Goal: Task Accomplishment & Management: Complete application form

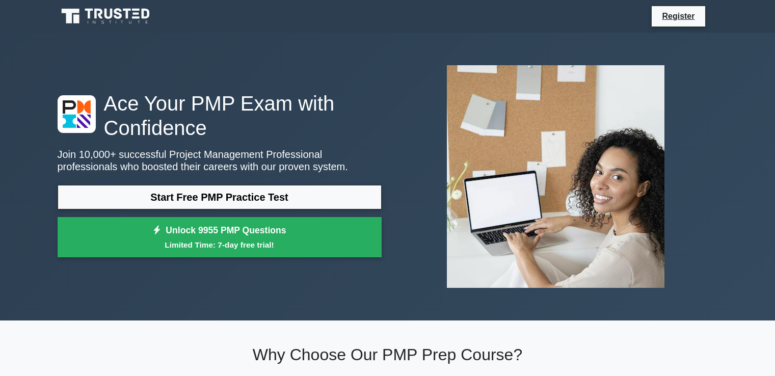
click at [211, 197] on link "Start Free PMP Practice Test" at bounding box center [220, 197] width 324 height 24
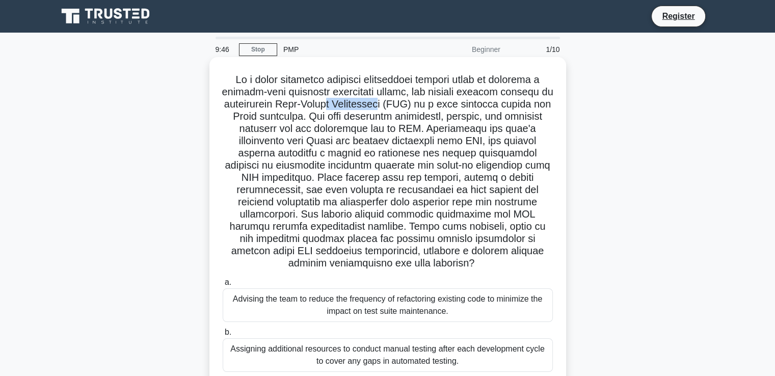
drag, startPoint x: 391, startPoint y: 107, endPoint x: 457, endPoint y: 107, distance: 66.3
click at [457, 107] on h5 ".spinner_0XTQ{transform-origin:center;animation:spinner_y6GP .75s linear infini…" at bounding box center [388, 171] width 332 height 197
click at [385, 119] on h5 ".spinner_0XTQ{transform-origin:center;animation:spinner_y6GP .75s linear infini…" at bounding box center [388, 171] width 332 height 197
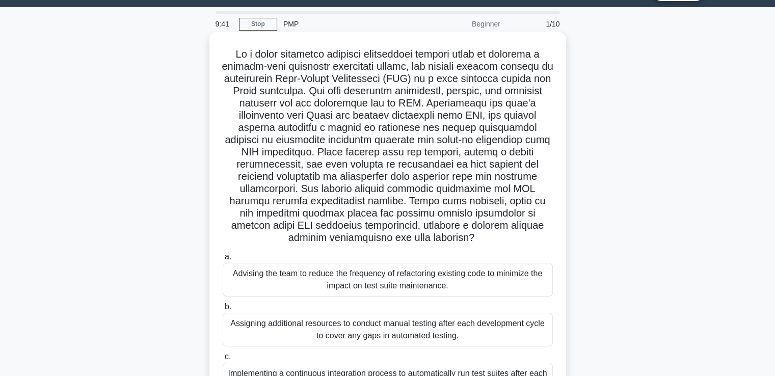
scroll to position [51, 0]
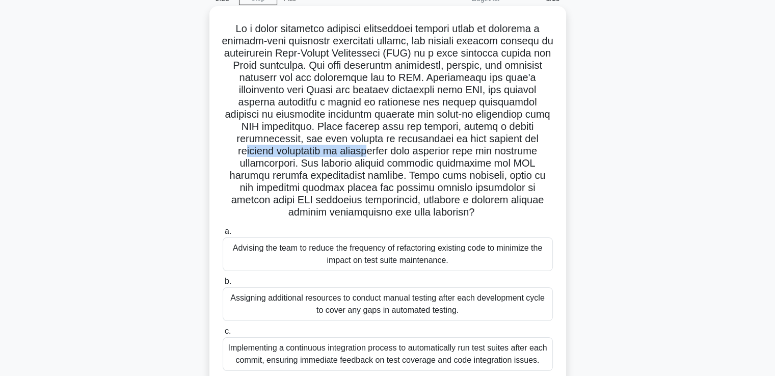
drag, startPoint x: 295, startPoint y: 151, endPoint x: 421, endPoint y: 155, distance: 126.5
click at [421, 155] on h5 ".spinner_0XTQ{transform-origin:center;animation:spinner_y6GP .75s linear infini…" at bounding box center [388, 120] width 332 height 197
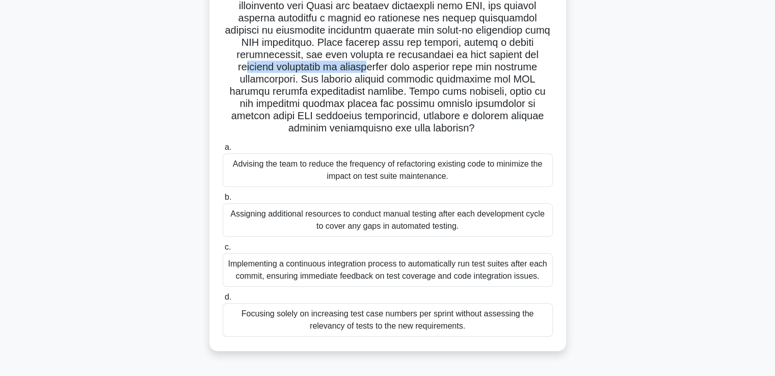
scroll to position [153, 0]
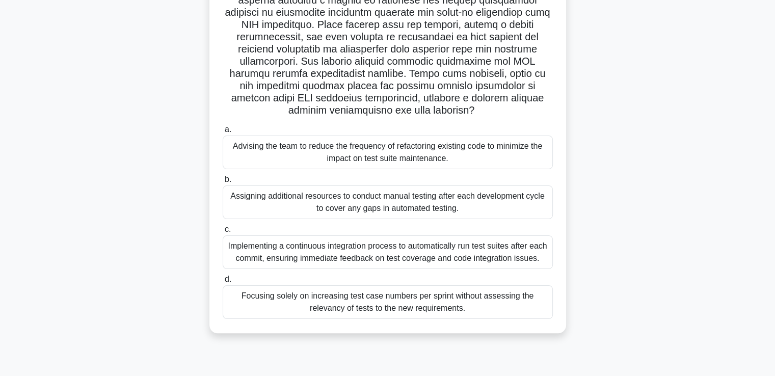
click at [354, 259] on div "Implementing a continuous integration process to automatically run test suites …" at bounding box center [388, 253] width 330 height 34
click at [223, 233] on input "c. Implementing a continuous integration process to automatically run test suit…" at bounding box center [223, 229] width 0 height 7
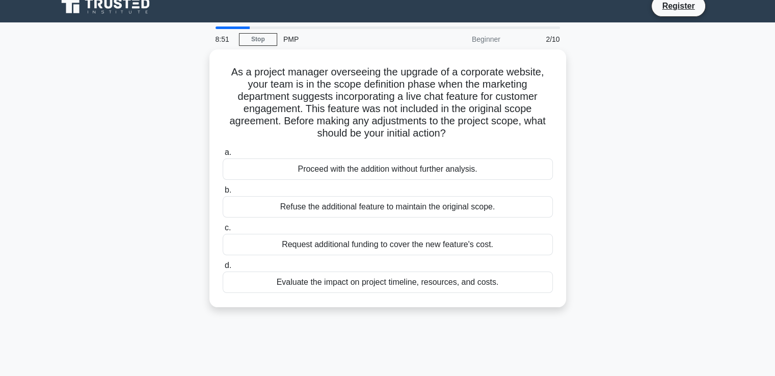
scroll to position [0, 0]
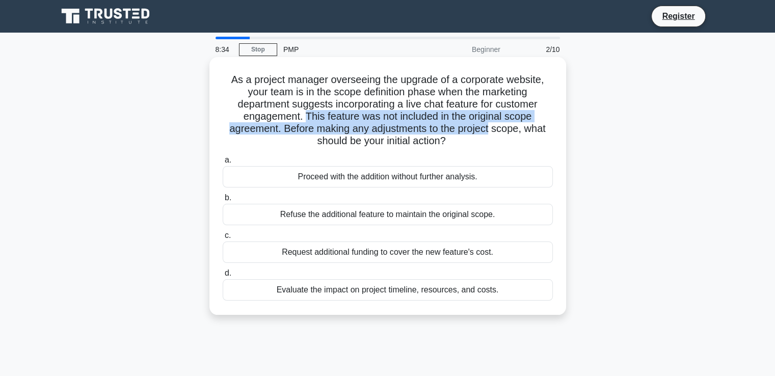
drag, startPoint x: 302, startPoint y: 117, endPoint x: 491, endPoint y: 127, distance: 189.4
click at [491, 127] on h5 "As a project manager overseeing the upgrade of a corporate website, your team i…" at bounding box center [388, 110] width 332 height 74
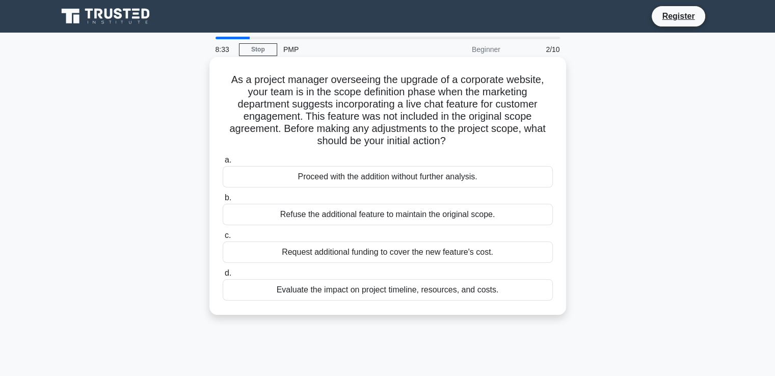
click at [426, 136] on h5 "As a project manager overseeing the upgrade of a corporate website, your team i…" at bounding box center [388, 110] width 332 height 74
click at [327, 293] on div "Evaluate the impact on project timeline, resources, and costs." at bounding box center [388, 289] width 330 height 21
click at [223, 277] on input "d. Evaluate the impact on project timeline, resources, and costs." at bounding box center [223, 273] width 0 height 7
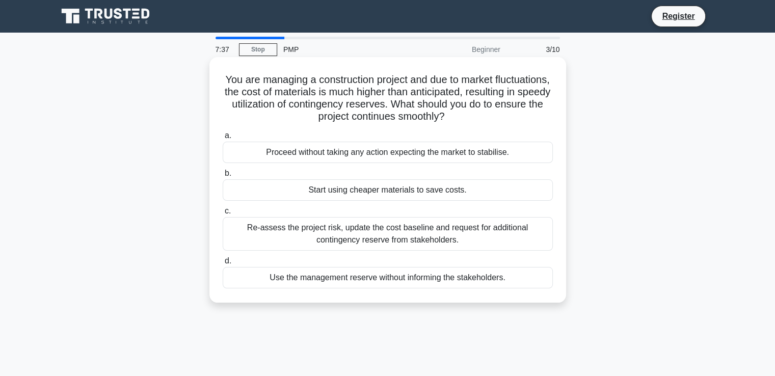
click at [357, 241] on div "Re-assess the project risk, update the cost baseline and request for additional…" at bounding box center [388, 234] width 330 height 34
click at [223, 215] on input "c. Re-assess the project risk, update the cost baseline and request for additio…" at bounding box center [223, 211] width 0 height 7
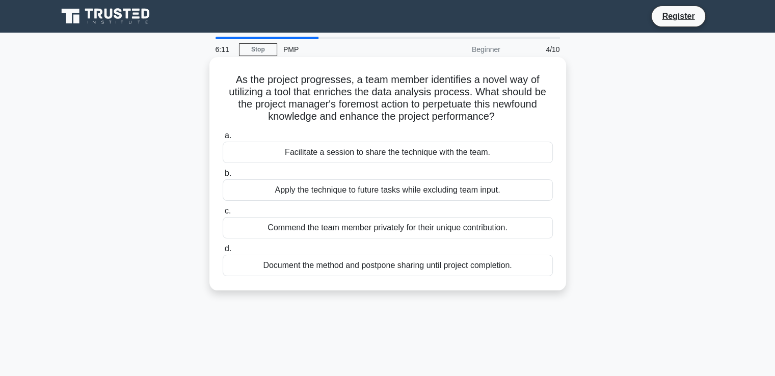
click at [324, 269] on div "Document the method and postpone sharing until project completion." at bounding box center [388, 265] width 330 height 21
click at [223, 252] on input "d. Document the method and postpone sharing until project completion." at bounding box center [223, 249] width 0 height 7
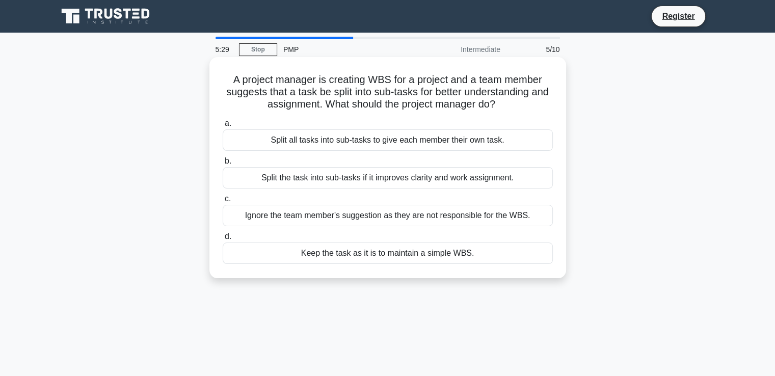
click at [398, 180] on div "Split the task into sub-tasks if it improves clarity and work assignment." at bounding box center [388, 177] width 330 height 21
click at [223, 165] on input "b. Split the task into sub-tasks if it improves clarity and work assignment." at bounding box center [223, 161] width 0 height 7
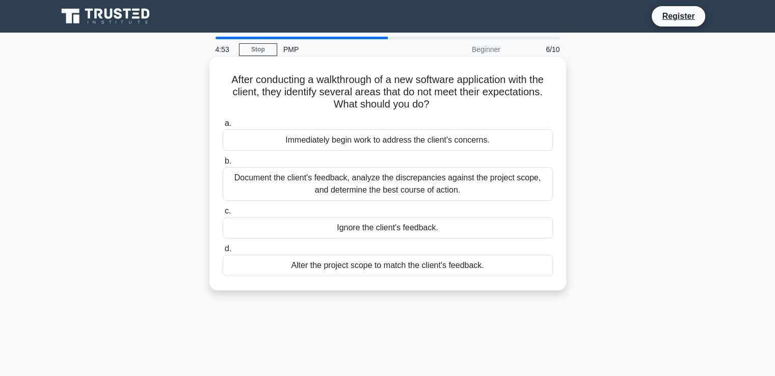
click at [380, 190] on div "Document the client's feedback, analyze the discrepancies against the project s…" at bounding box center [388, 184] width 330 height 34
click at [223, 165] on input "b. Document the client's feedback, analyze the discrepancies against the projec…" at bounding box center [223, 161] width 0 height 7
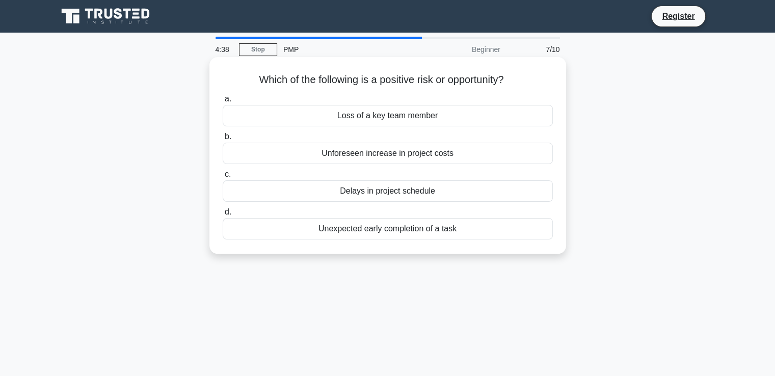
click at [402, 229] on div "Unexpected early completion of a task" at bounding box center [388, 228] width 330 height 21
click at [223, 216] on input "d. Unexpected early completion of a task" at bounding box center [223, 212] width 0 height 7
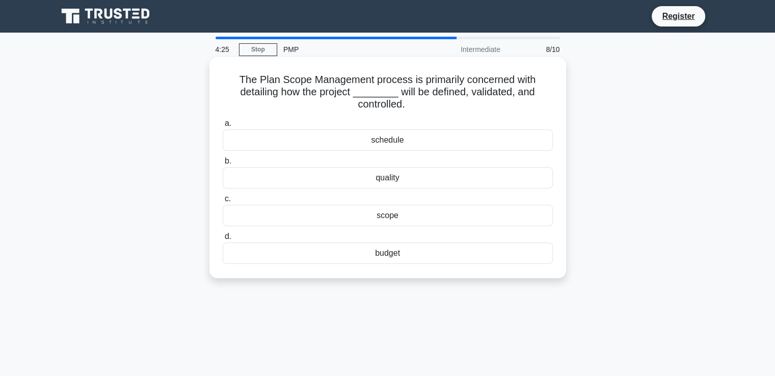
click at [371, 217] on div "scope" at bounding box center [388, 215] width 330 height 21
click at [223, 202] on input "c. scope" at bounding box center [223, 199] width 0 height 7
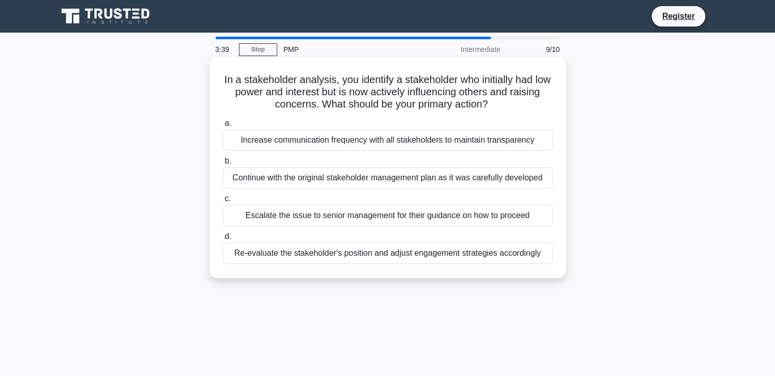
click at [378, 147] on div "Increase communication frequency with all stakeholders to maintain transparency" at bounding box center [388, 139] width 330 height 21
click at [223, 127] on input "a. Increase communication frequency with all stakeholders to maintain transpare…" at bounding box center [223, 123] width 0 height 7
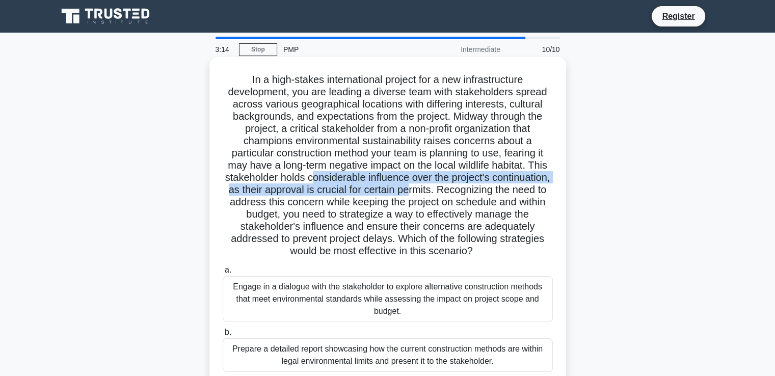
drag, startPoint x: 340, startPoint y: 181, endPoint x: 500, endPoint y: 189, distance: 160.3
click at [500, 189] on h5 ".spinner_0XTQ{transform-origin:center;animation:spinner_y6GP .75s linear infini…" at bounding box center [388, 165] width 332 height 185
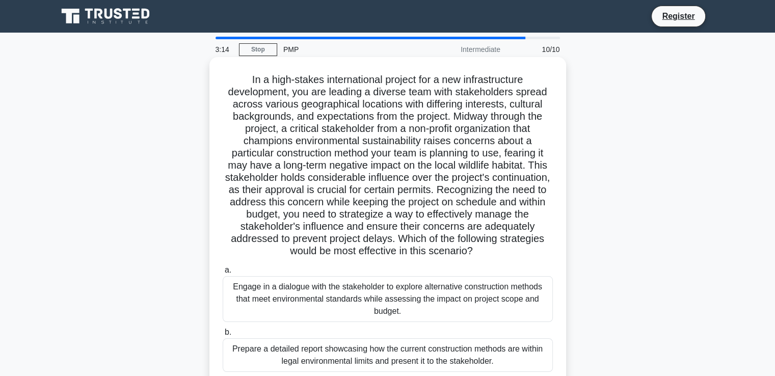
click at [382, 212] on h5 ".spinner_0XTQ{transform-origin:center;animation:spinner_y6GP .75s linear infini…" at bounding box center [388, 165] width 332 height 185
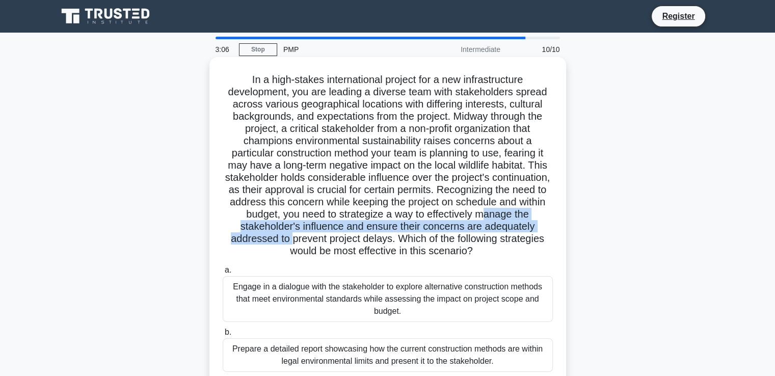
drag, startPoint x: 300, startPoint y: 228, endPoint x: 403, endPoint y: 233, distance: 102.6
click at [403, 233] on h5 ".spinner_0XTQ{transform-origin:center;animation:spinner_y6GP .75s linear infini…" at bounding box center [388, 165] width 332 height 185
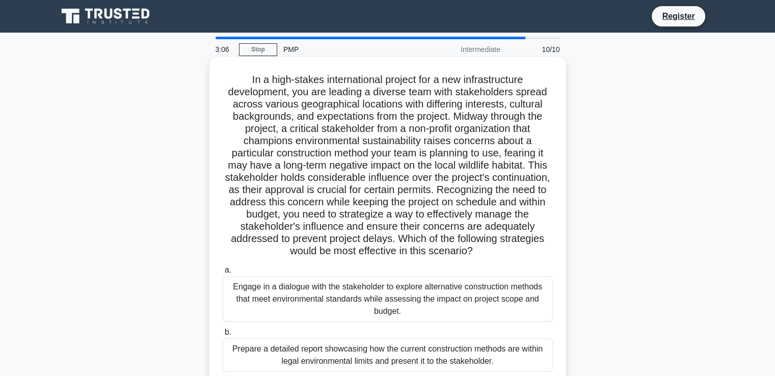
click at [357, 202] on h5 ".spinner_0XTQ{transform-origin:center;animation:spinner_y6GP .75s linear infini…" at bounding box center [388, 165] width 332 height 185
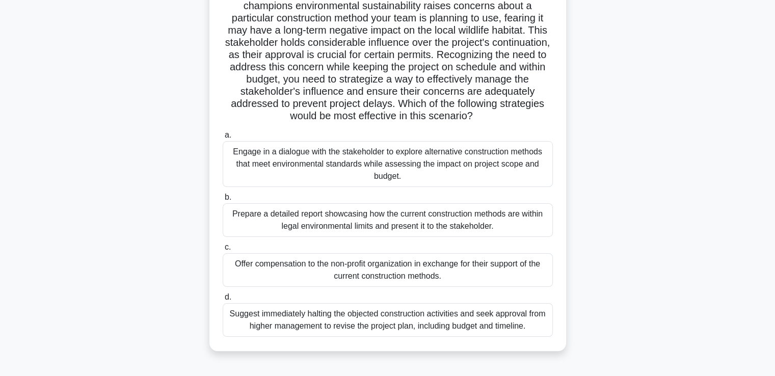
scroll to position [153, 0]
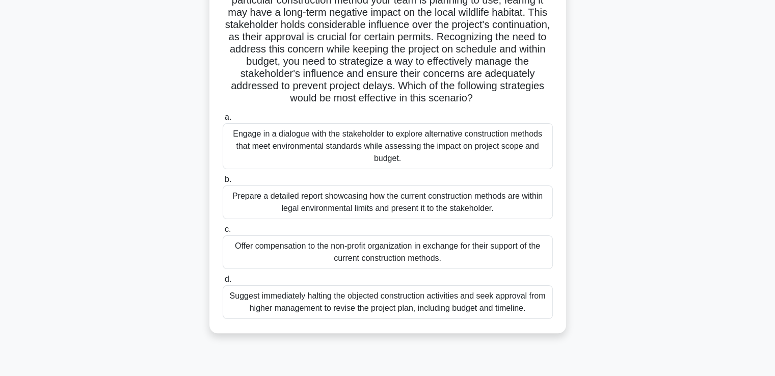
click at [424, 148] on div "Engage in a dialogue with the stakeholder to explore alternative construction m…" at bounding box center [388, 146] width 330 height 46
click at [223, 121] on input "a. Engage in a dialogue with the stakeholder to explore alternative constructio…" at bounding box center [223, 117] width 0 height 7
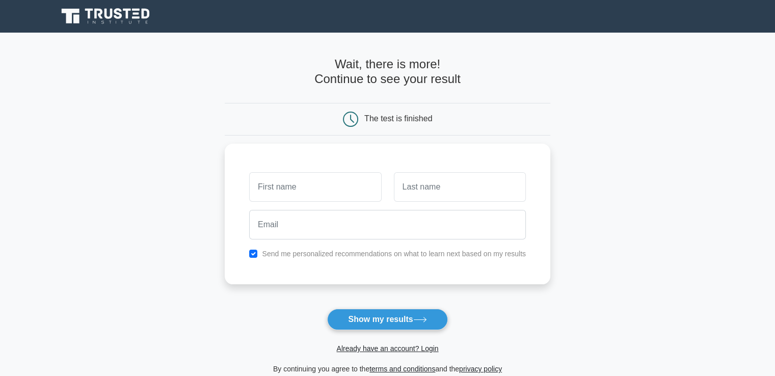
type input "i"
type input "[PERSON_NAME]"
drag, startPoint x: 422, startPoint y: 186, endPoint x: 426, endPoint y: 182, distance: 5.8
click at [422, 186] on input "text" at bounding box center [460, 185] width 132 height 30
type input "k"
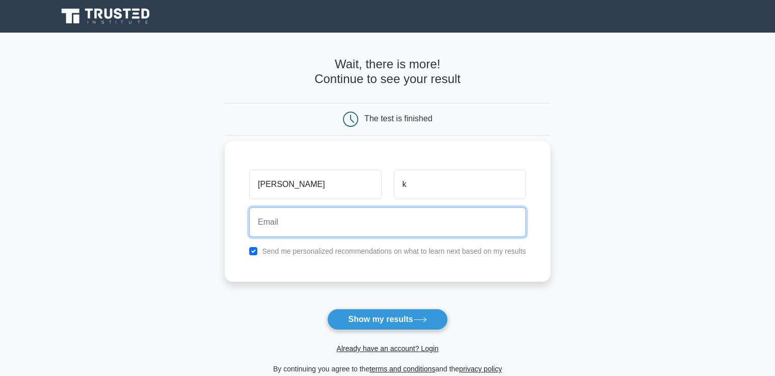
click at [300, 222] on input "email" at bounding box center [387, 222] width 277 height 30
type input "anita.nambiar8@gmail.com"
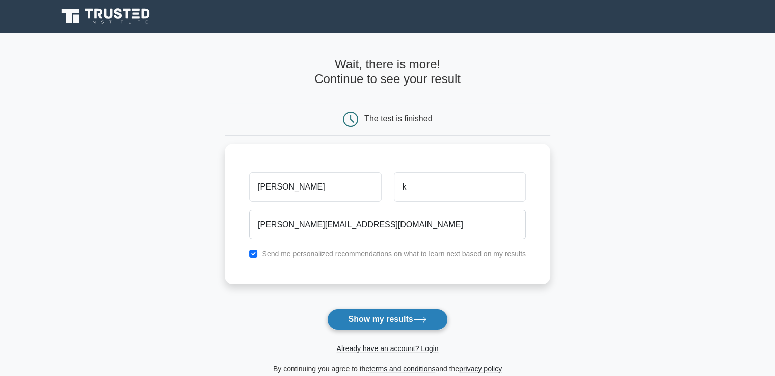
click at [383, 320] on button "Show my results" at bounding box center [387, 319] width 120 height 21
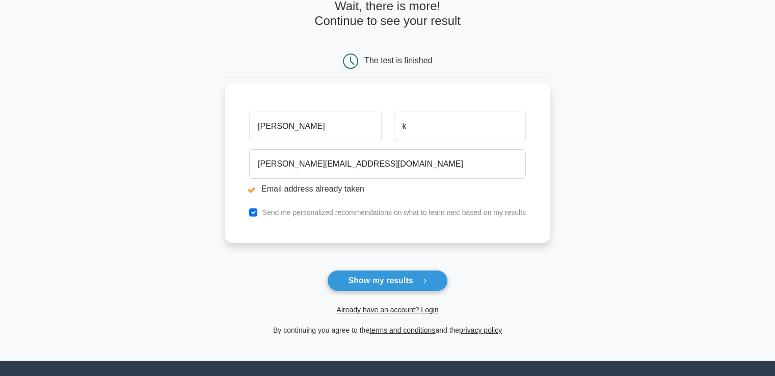
scroll to position [153, 0]
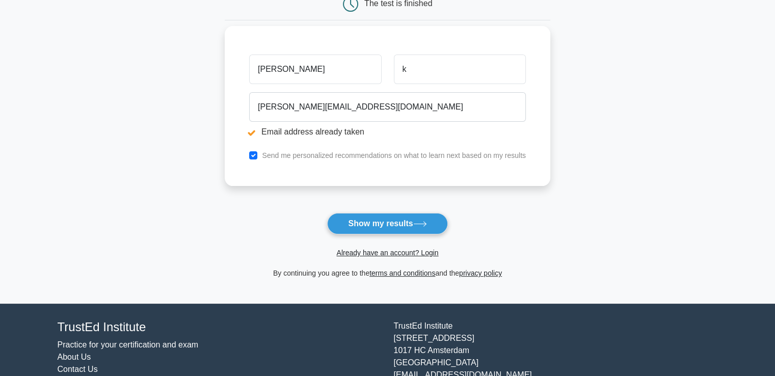
click at [284, 68] on input "anita" at bounding box center [315, 70] width 132 height 30
type input "a"
type input "Anita"
click at [253, 158] on input "checkbox" at bounding box center [253, 155] width 8 height 8
checkbox input "false"
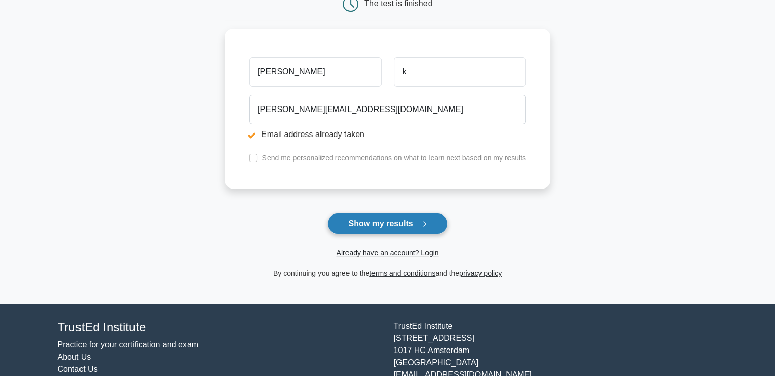
click at [371, 226] on button "Show my results" at bounding box center [387, 223] width 120 height 21
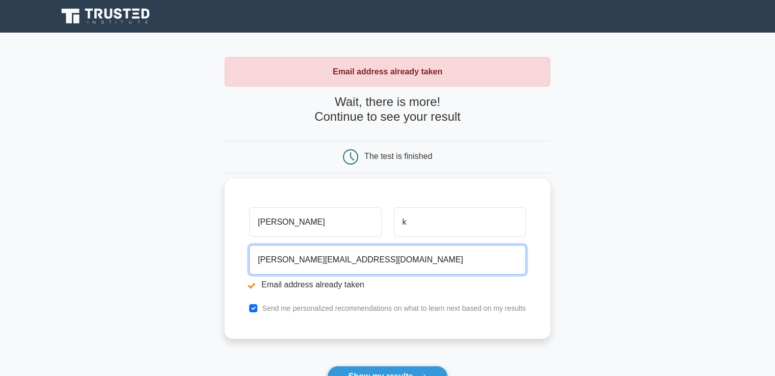
click at [361, 257] on input "[PERSON_NAME][EMAIL_ADDRESS][DOMAIN_NAME]" at bounding box center [387, 260] width 277 height 30
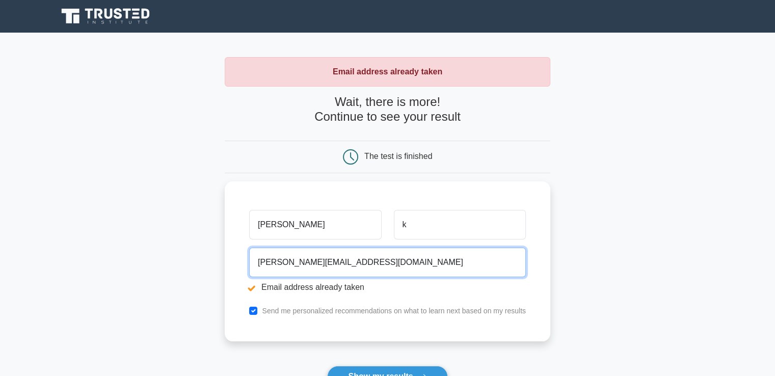
drag, startPoint x: 366, startPoint y: 258, endPoint x: 213, endPoint y: 257, distance: 152.9
click at [213, 257] on main "Email address already taken Wait, there is more! Continue to see your result Th…" at bounding box center [387, 245] width 775 height 424
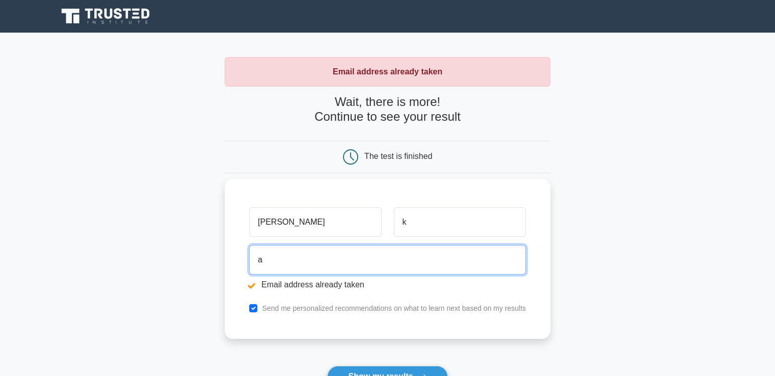
type input "anita.kangat@aapc.com"
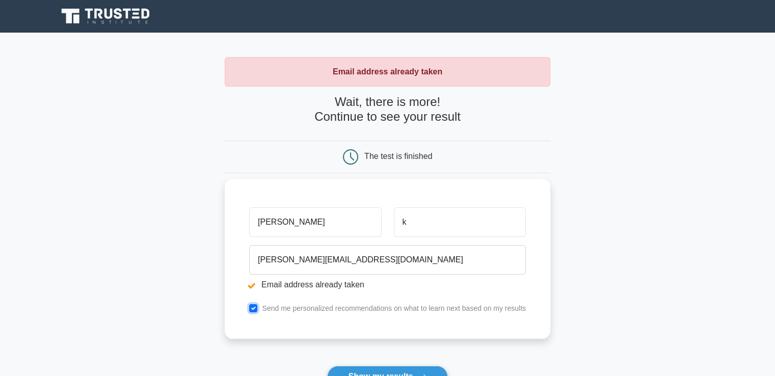
click at [254, 308] on input "checkbox" at bounding box center [253, 308] width 8 height 8
checkbox input "false"
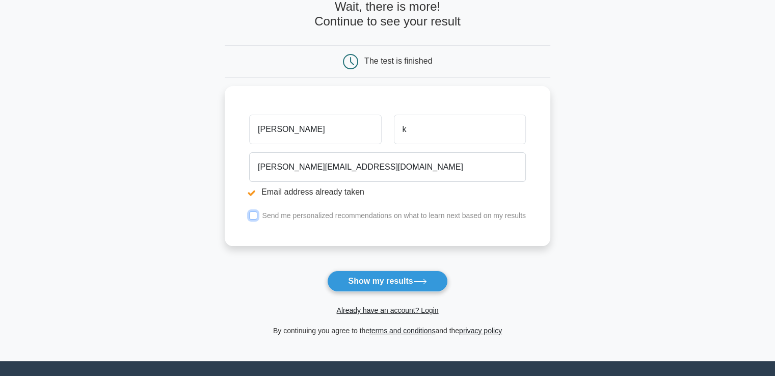
scroll to position [102, 0]
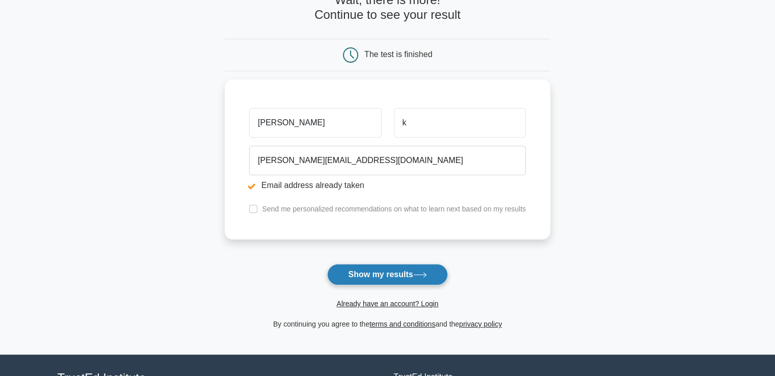
click at [369, 274] on button "Show my results" at bounding box center [387, 274] width 120 height 21
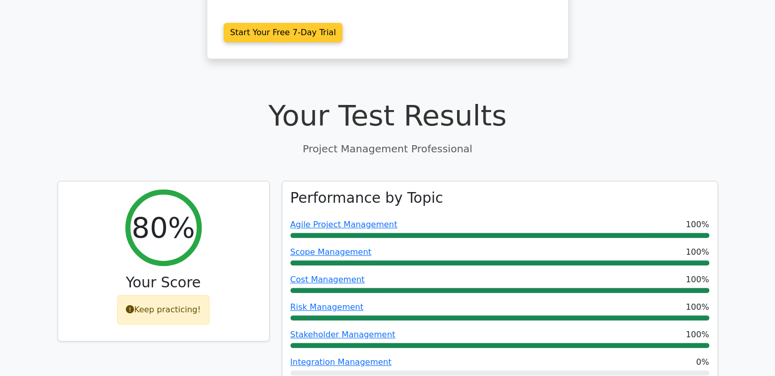
scroll to position [306, 0]
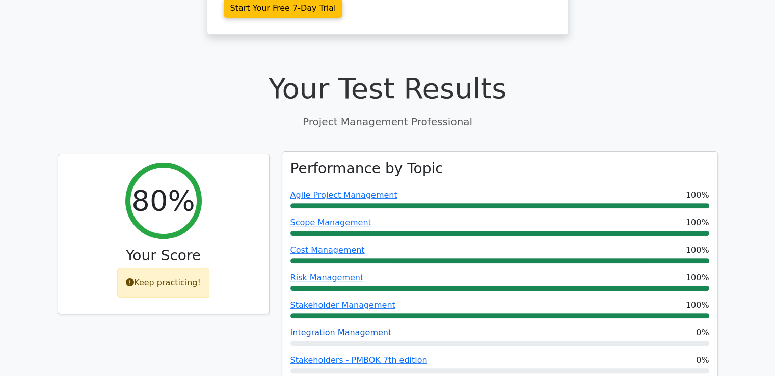
click at [332, 328] on link "Integration Management" at bounding box center [341, 333] width 101 height 10
